Goal: Information Seeking & Learning: Find specific fact

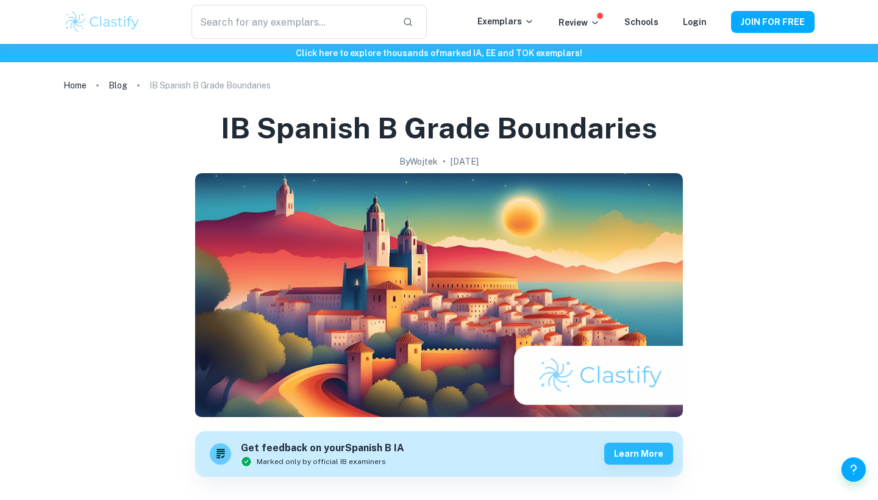
scroll to position [619, 0]
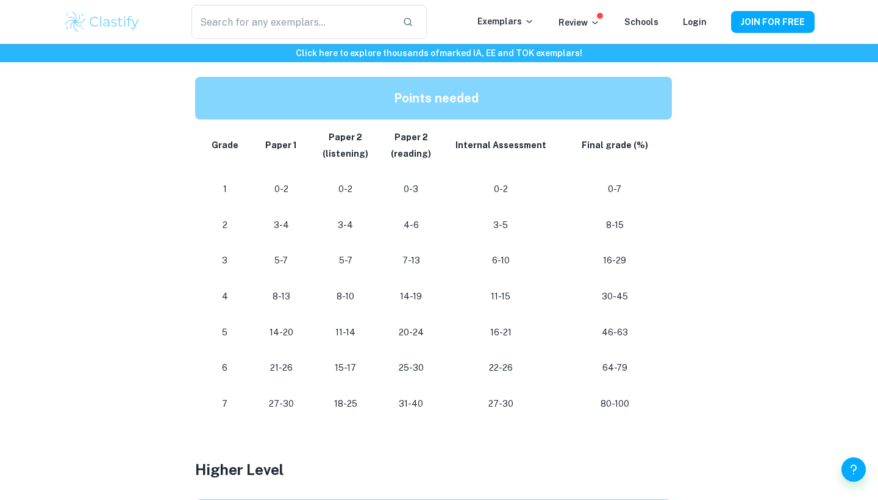
click at [412, 246] on td "7-13" at bounding box center [411, 261] width 66 height 36
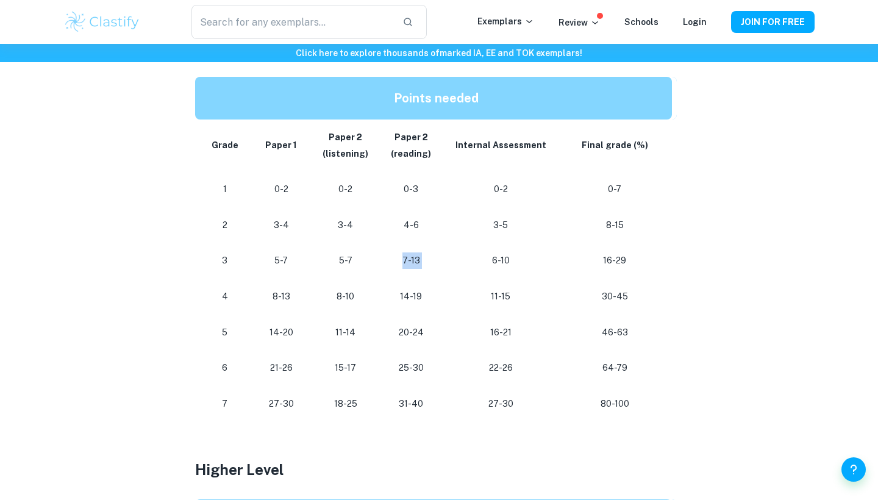
click at [412, 246] on td "7-13" at bounding box center [411, 261] width 66 height 36
click at [615, 362] on p "64-79" at bounding box center [614, 368] width 95 height 16
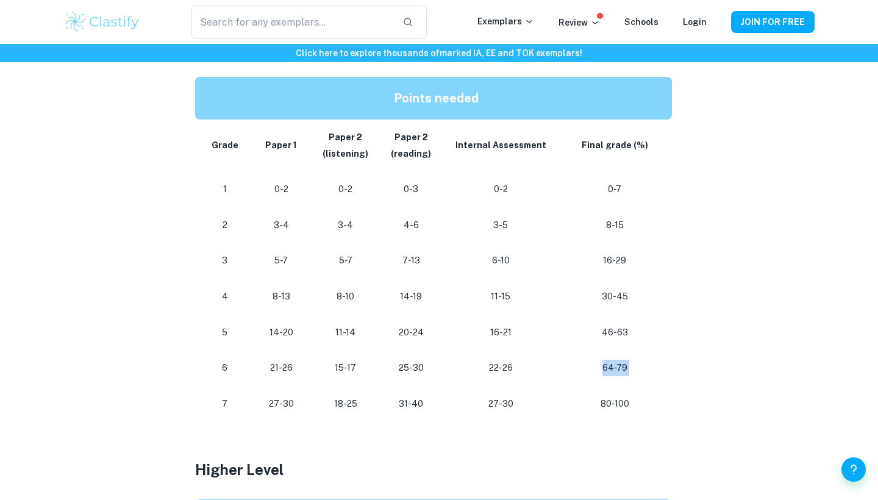
click at [615, 362] on p "64-79" at bounding box center [614, 368] width 95 height 16
click at [723, 233] on div "IB Spanish B Grade Boundaries By [PERSON_NAME] • [DATE] Get feedback on your Sp…" at bounding box center [438, 270] width 751 height 1590
